Goal: Find specific page/section: Find specific page/section

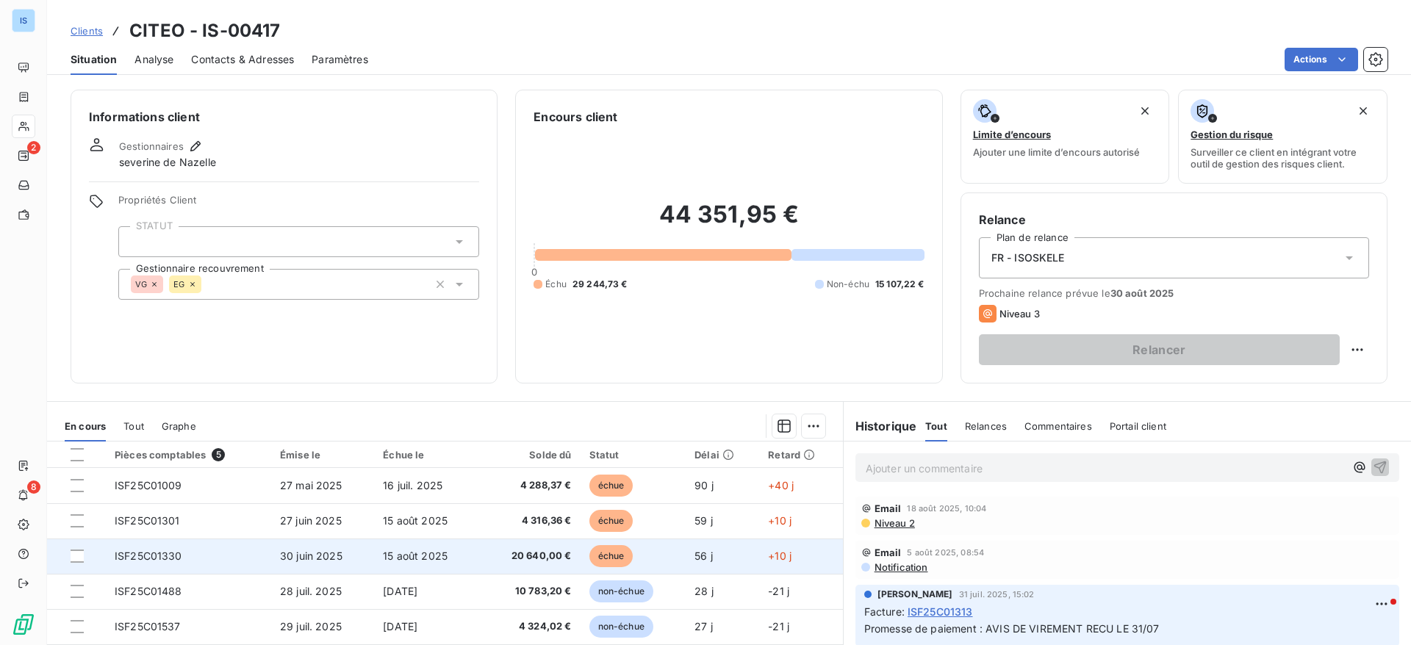
click at [411, 563] on td "15 août 2025" at bounding box center [427, 556] width 106 height 35
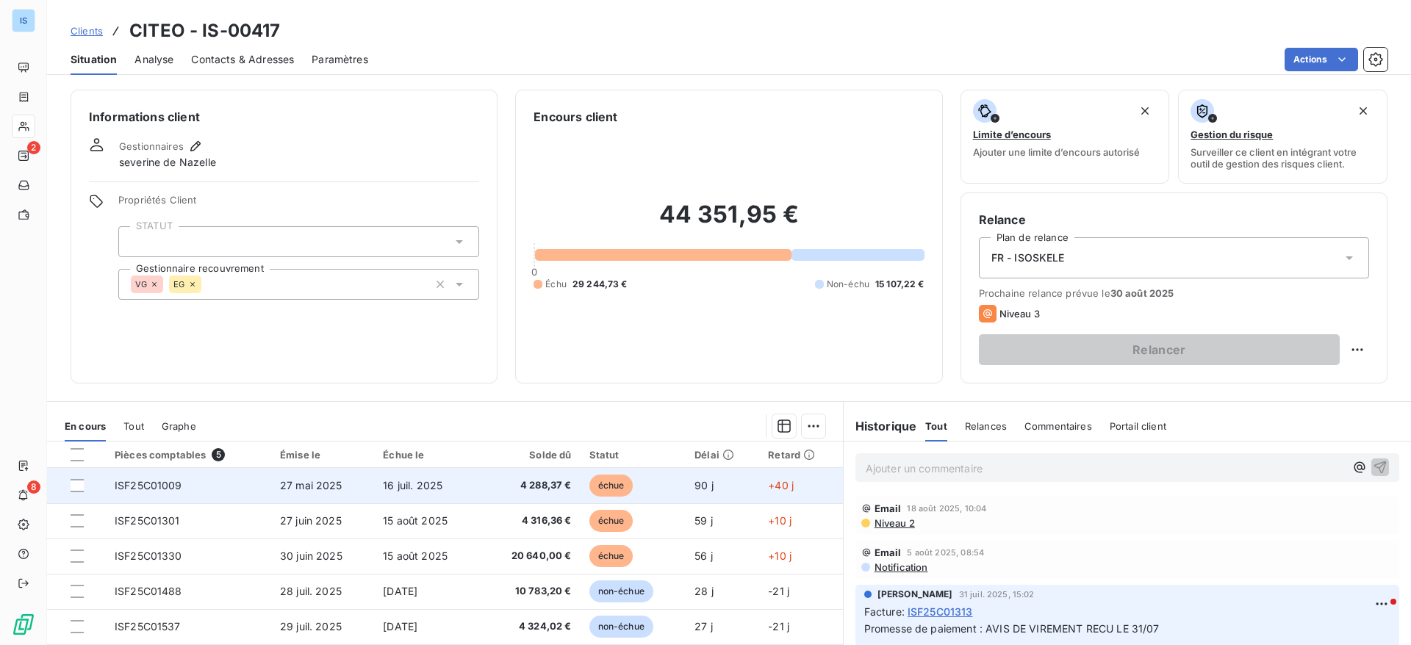
click at [343, 478] on td "27 mai 2025" at bounding box center [322, 485] width 103 height 35
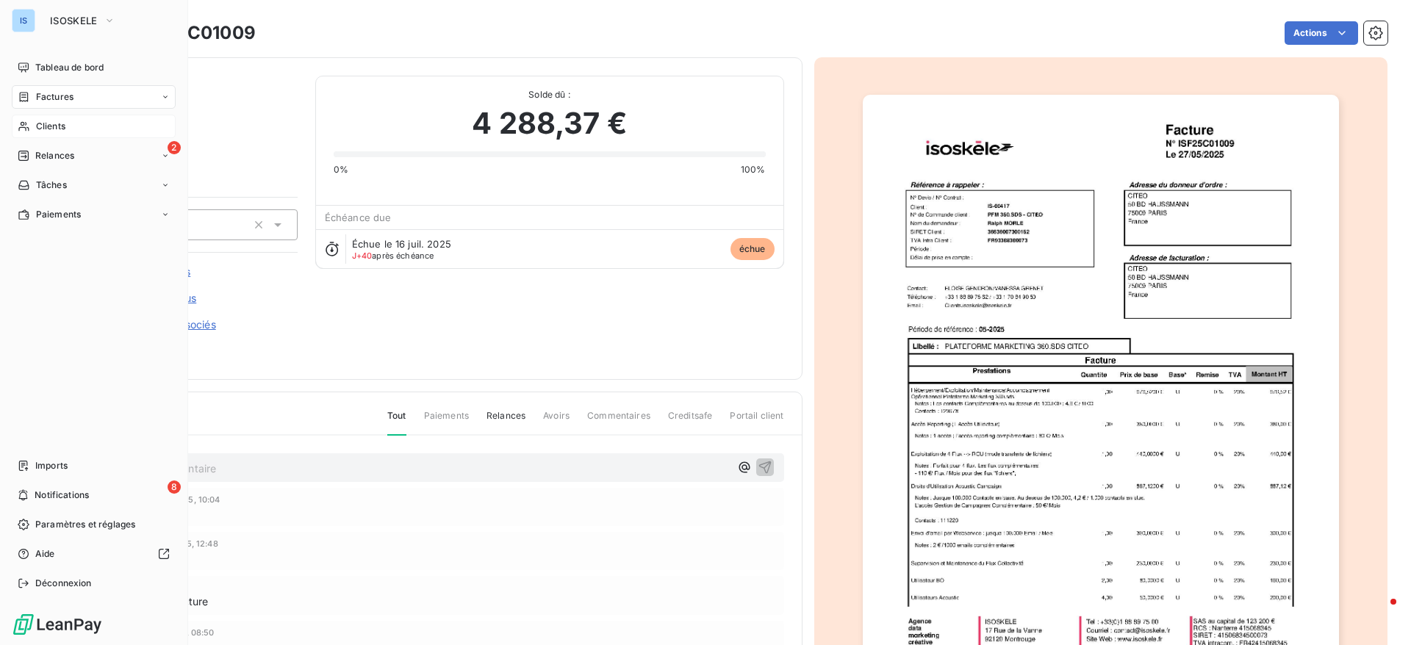
click at [58, 128] on span "Clients" at bounding box center [50, 126] width 29 height 13
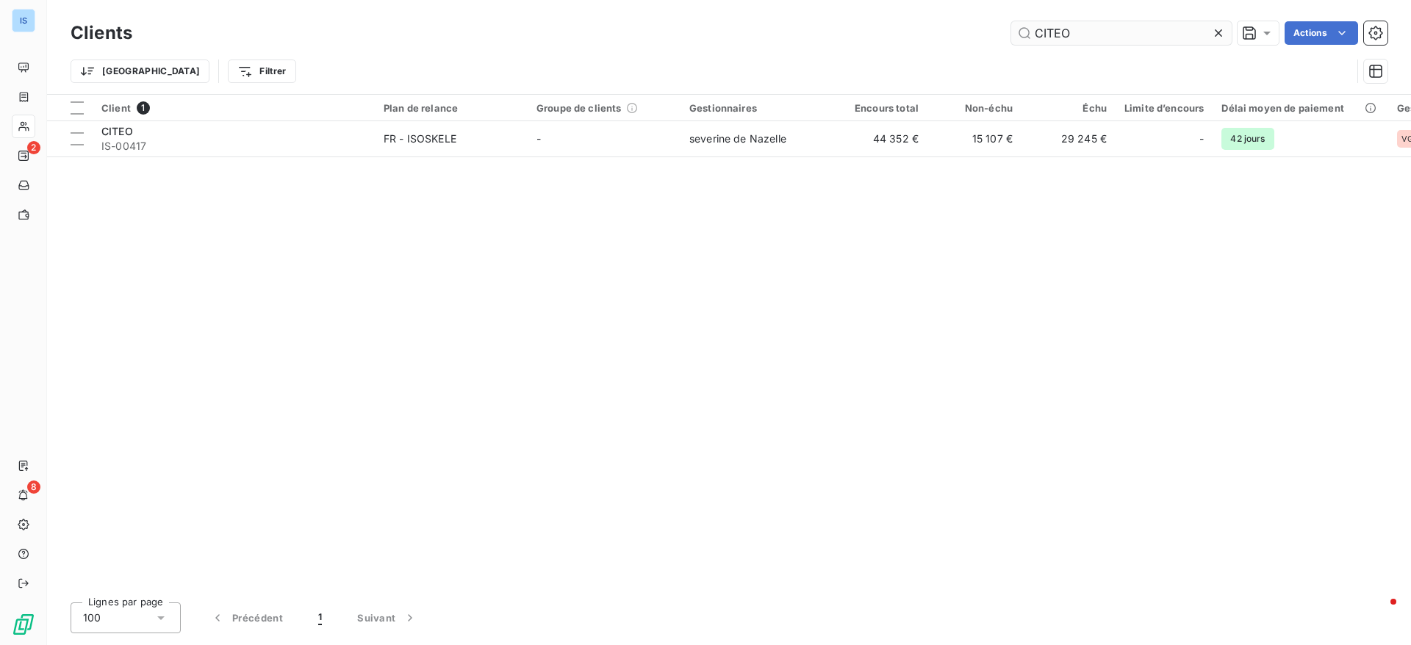
click at [1128, 22] on input "CITEO" at bounding box center [1121, 33] width 220 height 24
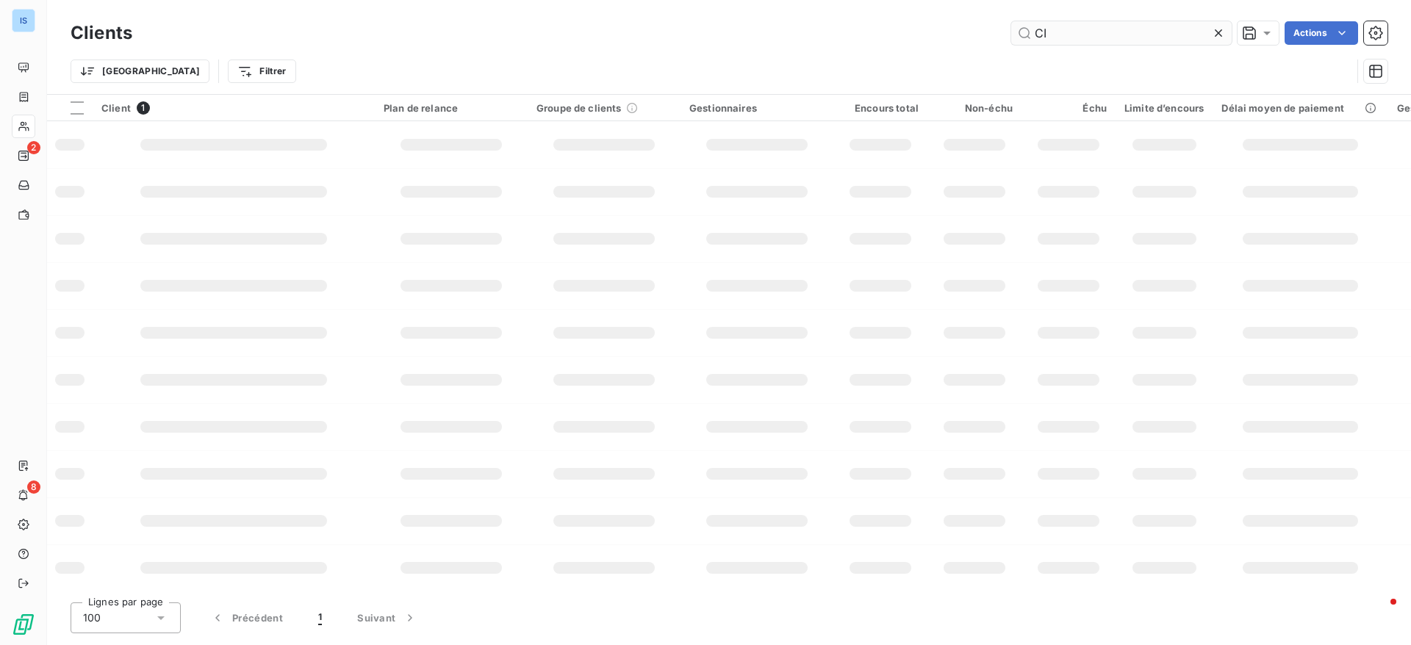
type input "C"
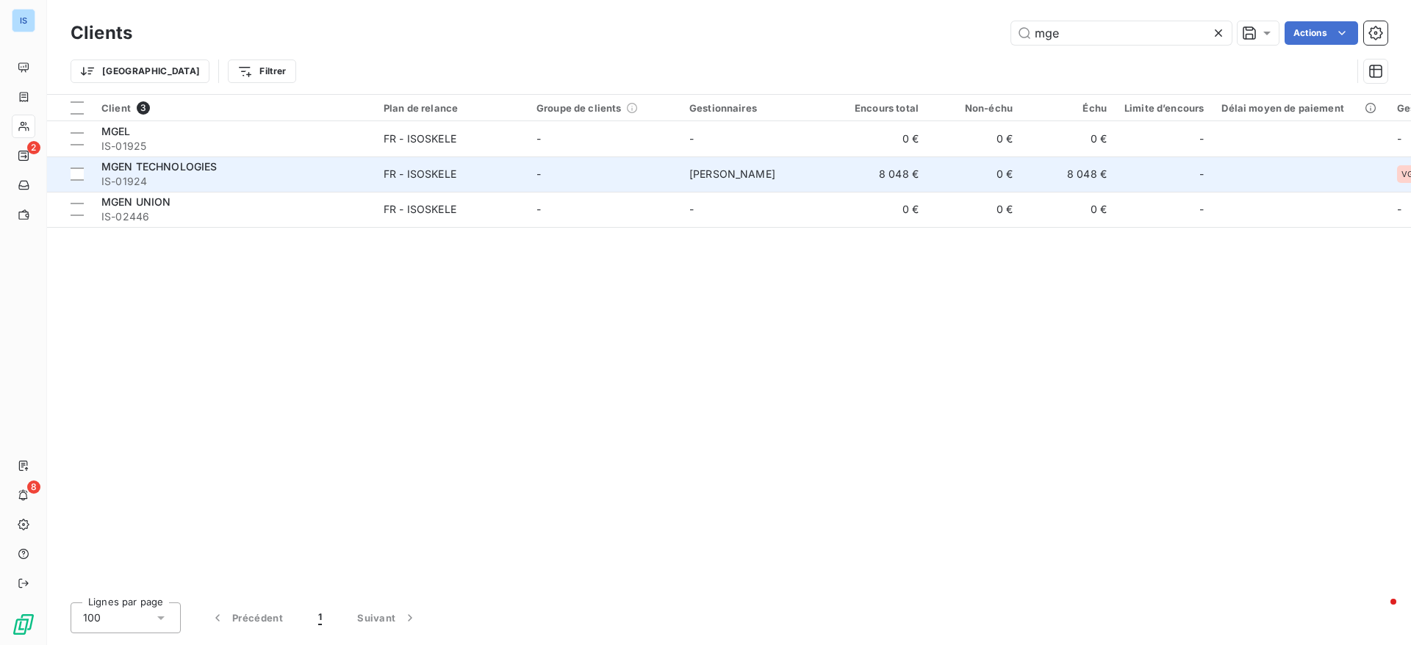
type input "mge"
click at [692, 171] on span "[PERSON_NAME]" at bounding box center [732, 174] width 86 height 12
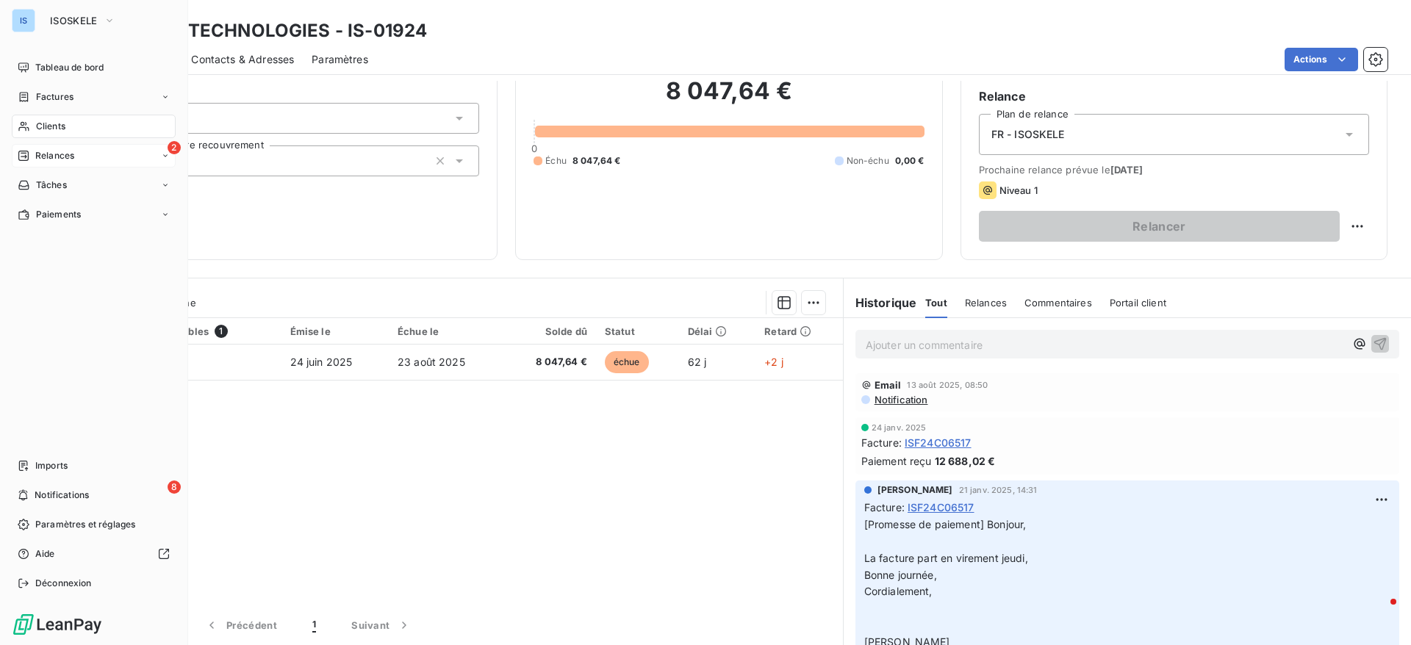
click at [58, 152] on span "Relances" at bounding box center [54, 155] width 39 height 13
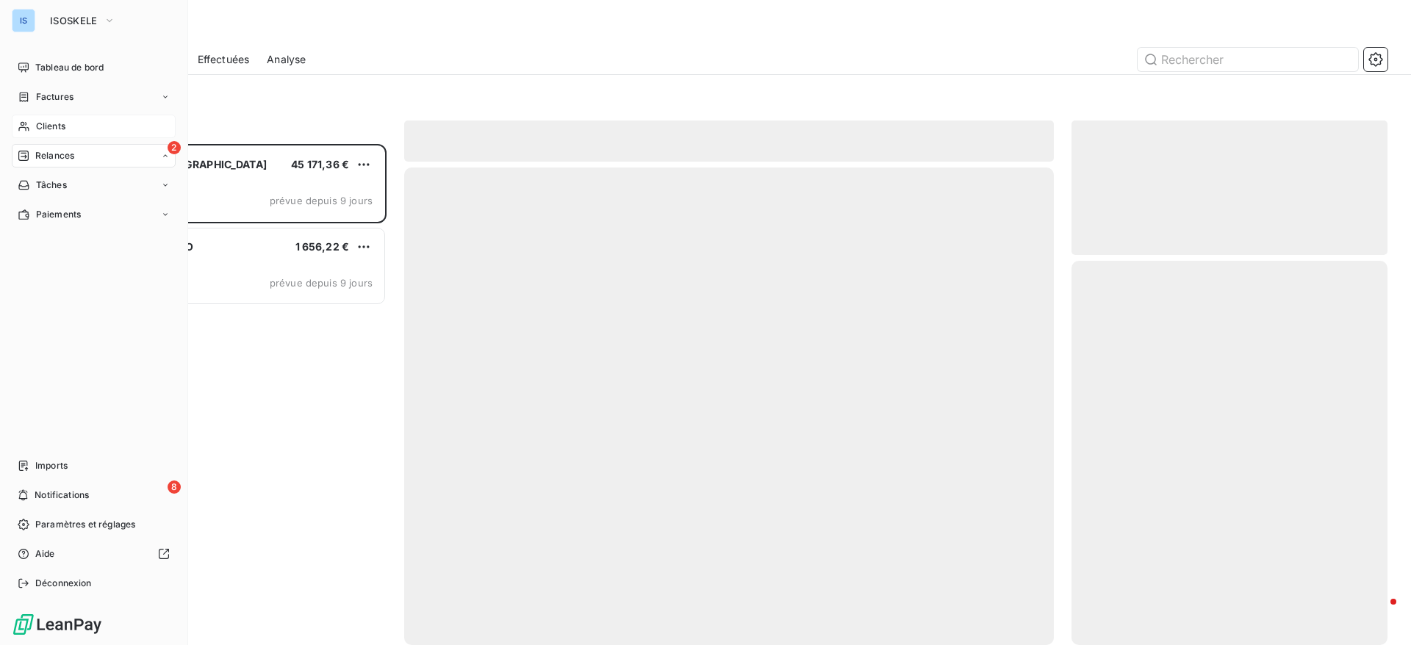
scroll to position [484, 299]
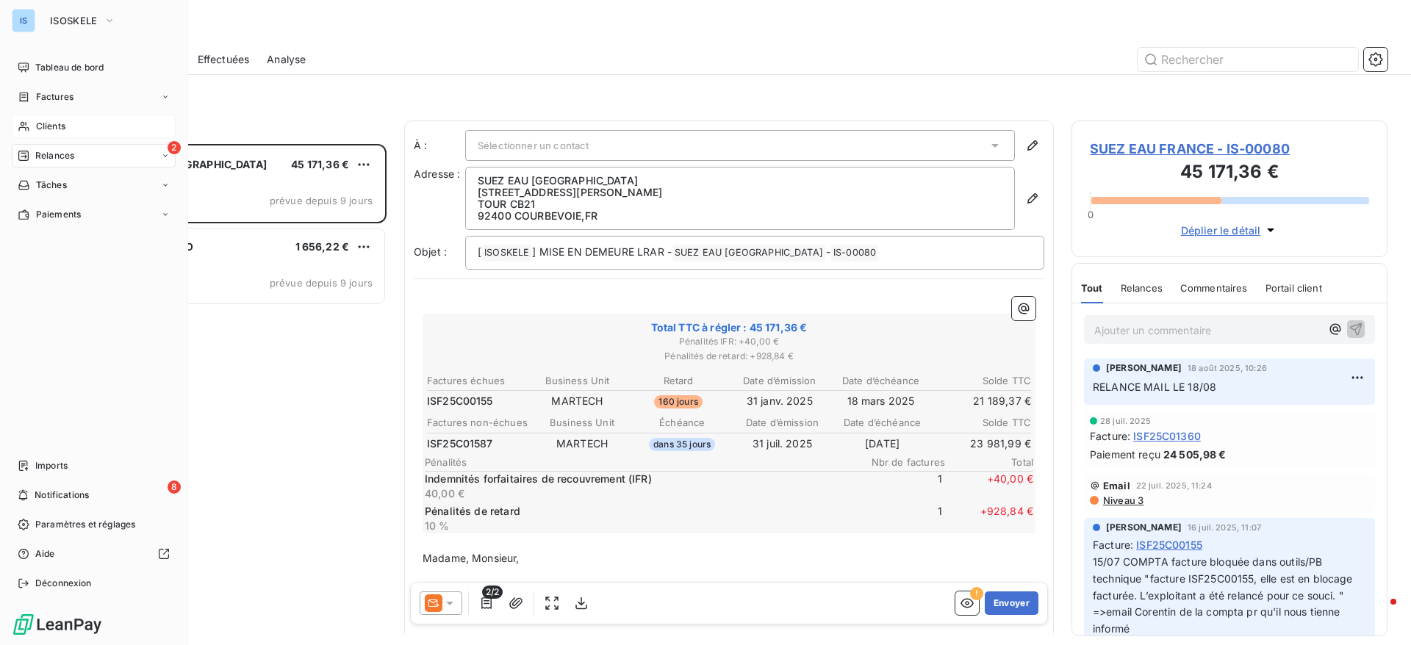
click at [59, 129] on span "Clients" at bounding box center [50, 126] width 29 height 13
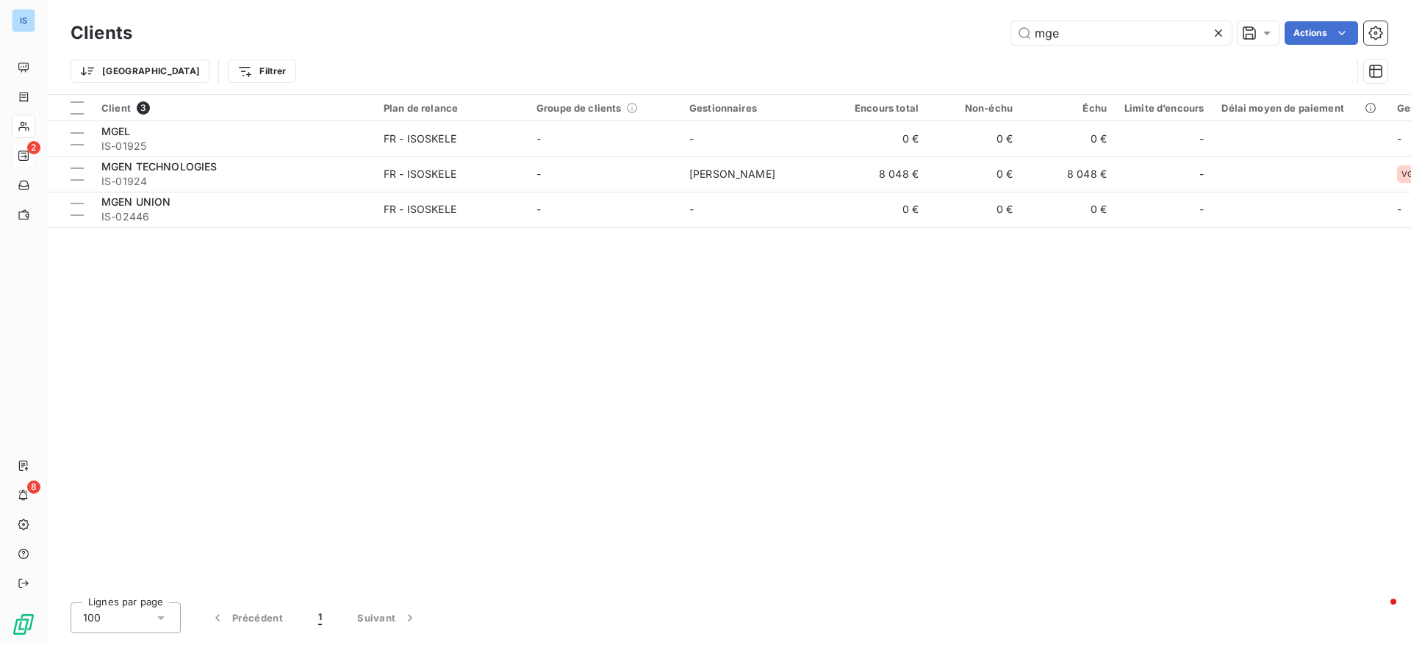
drag, startPoint x: 1101, startPoint y: 37, endPoint x: 927, endPoint y: 26, distance: 173.7
click at [927, 26] on div "mge Actions" at bounding box center [768, 33] width 1237 height 24
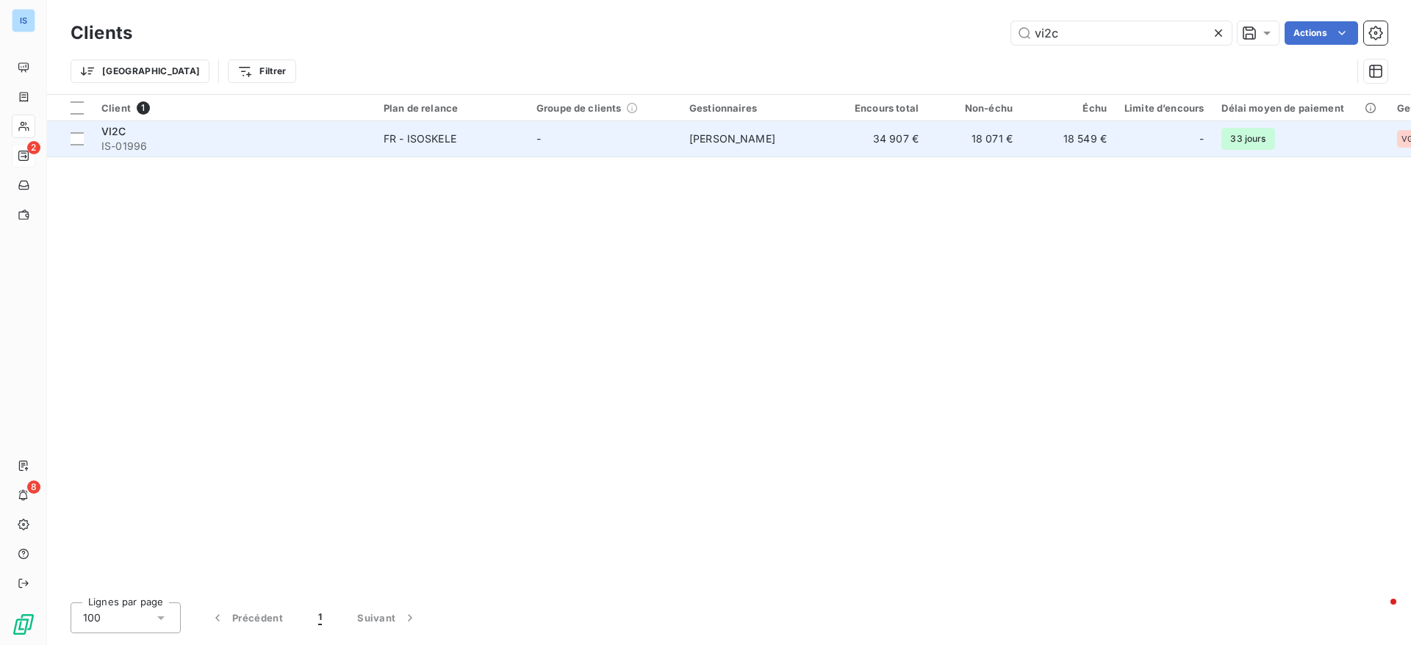
type input "vi2c"
click at [339, 142] on span "IS-01996" at bounding box center [233, 146] width 265 height 15
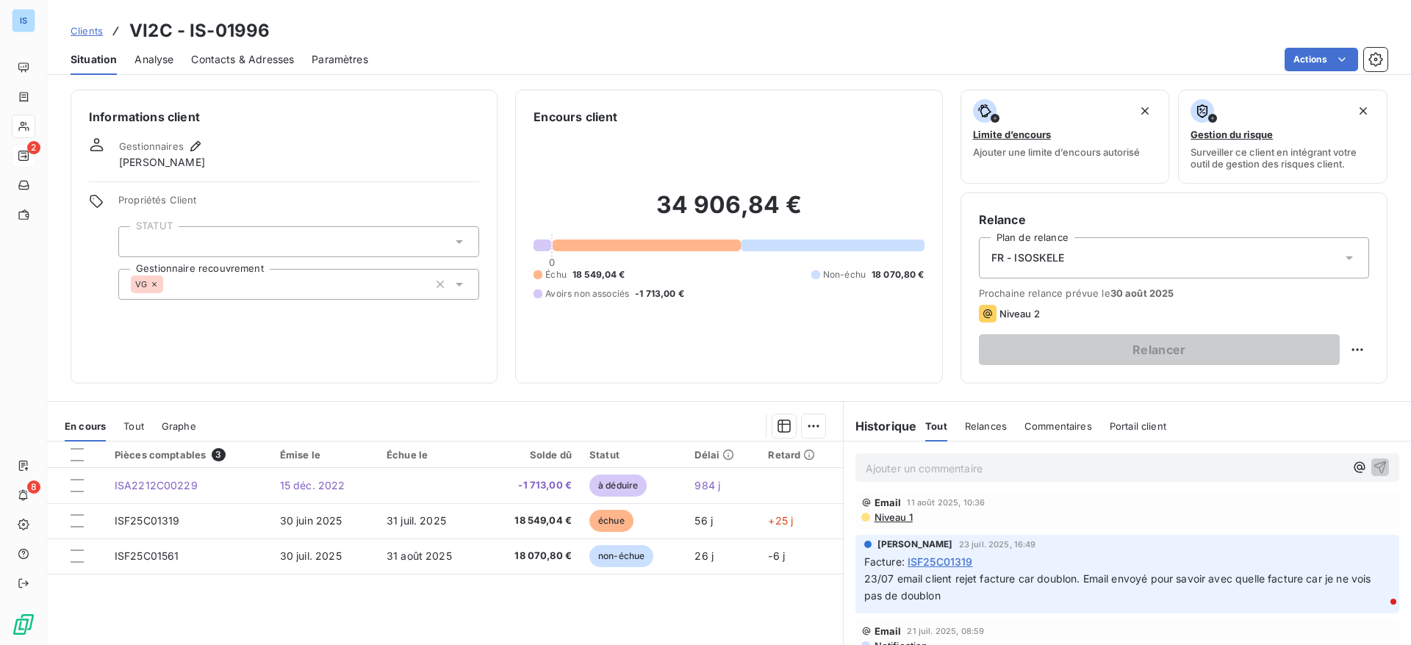
scroll to position [47, 0]
